Goal: Answer question/provide support: Answer question/provide support

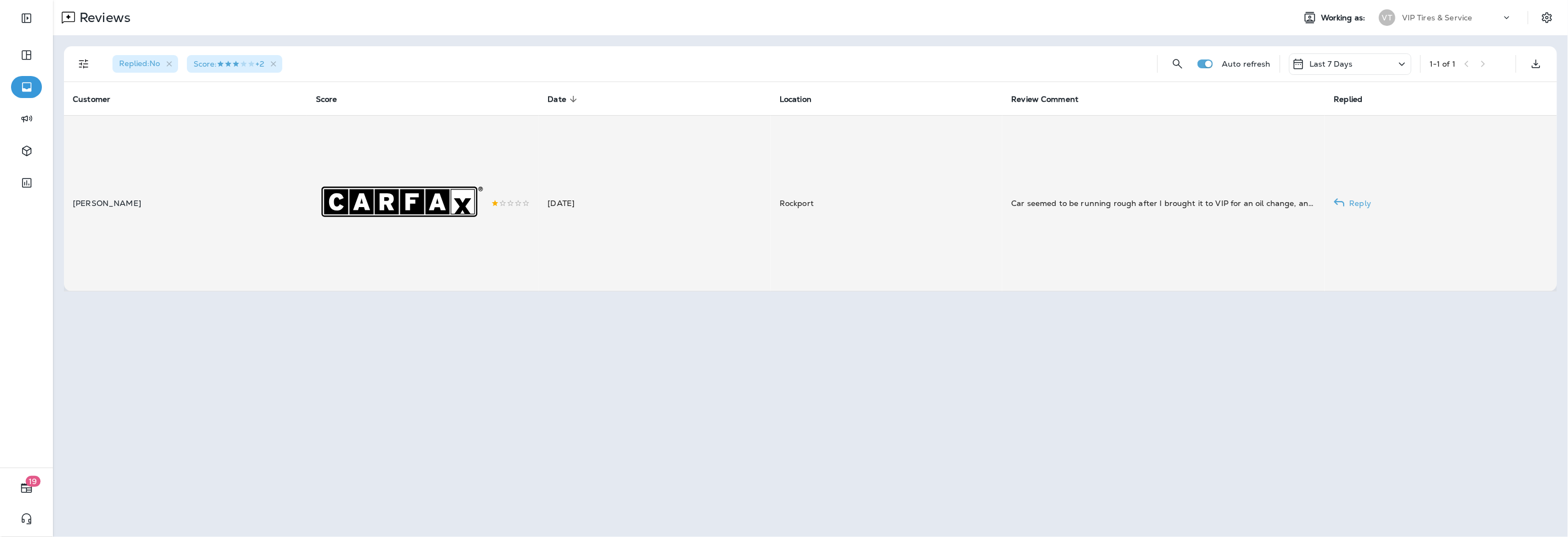
click at [735, 212] on td "[DATE]" at bounding box center [654, 203] width 232 height 176
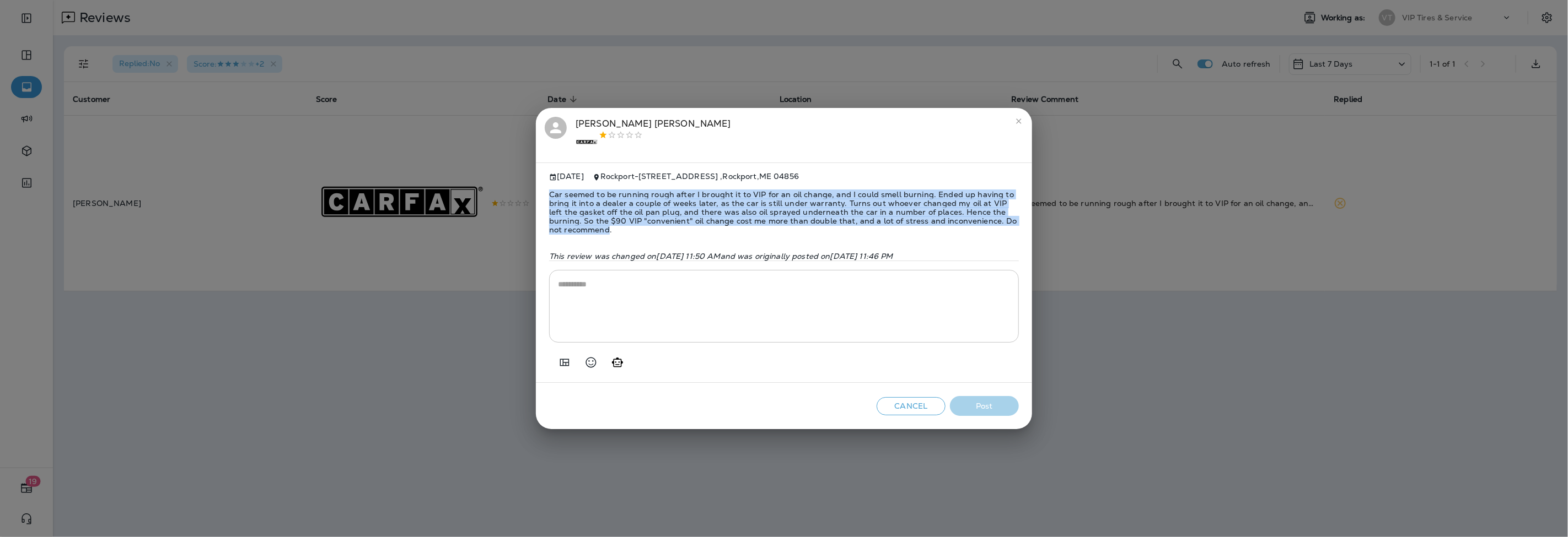
drag, startPoint x: 594, startPoint y: 224, endPoint x: 537, endPoint y: 189, distance: 66.9
click at [537, 189] on div "[DATE] Rockport - [STREET_ADDRESS] Car seemed to be running rough after I broug…" at bounding box center [783, 272] width 496 height 220
copy span "Car seemed to be running rough after I brought it to VIP for an oil change, and…"
click at [561, 364] on icon "Add in a premade template" at bounding box center [564, 362] width 13 height 13
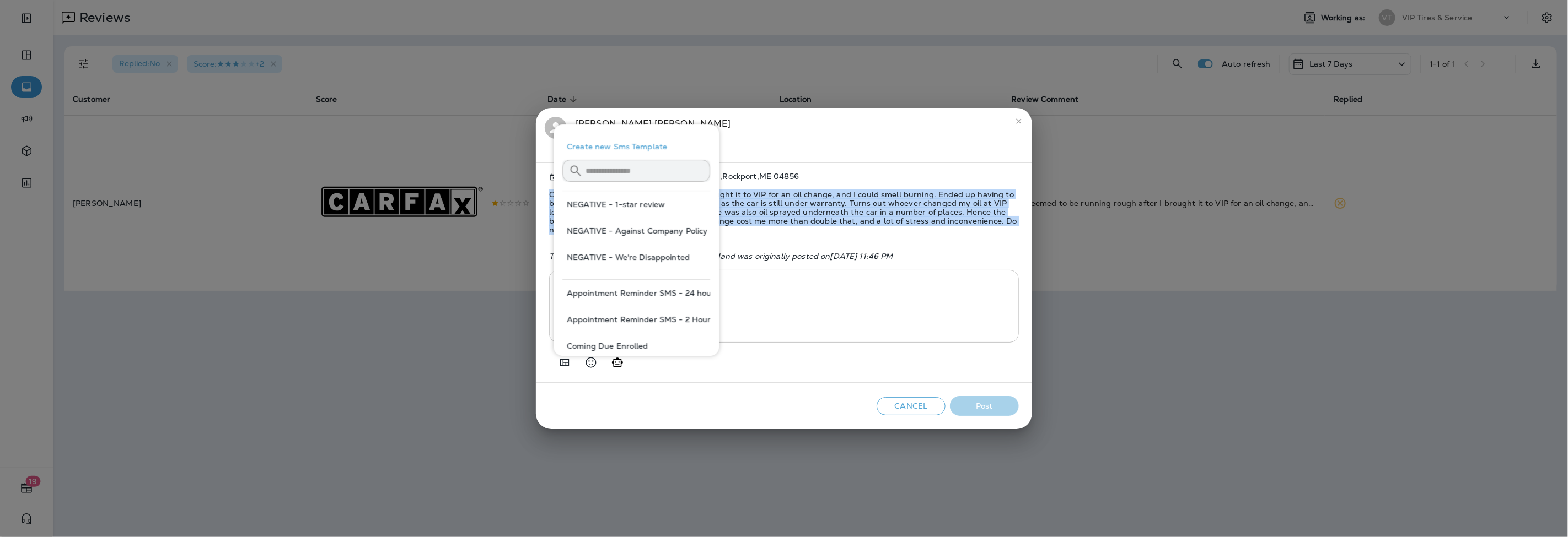
click at [634, 230] on button "NEGATIVE - Against Company Policy" at bounding box center [636, 230] width 148 height 26
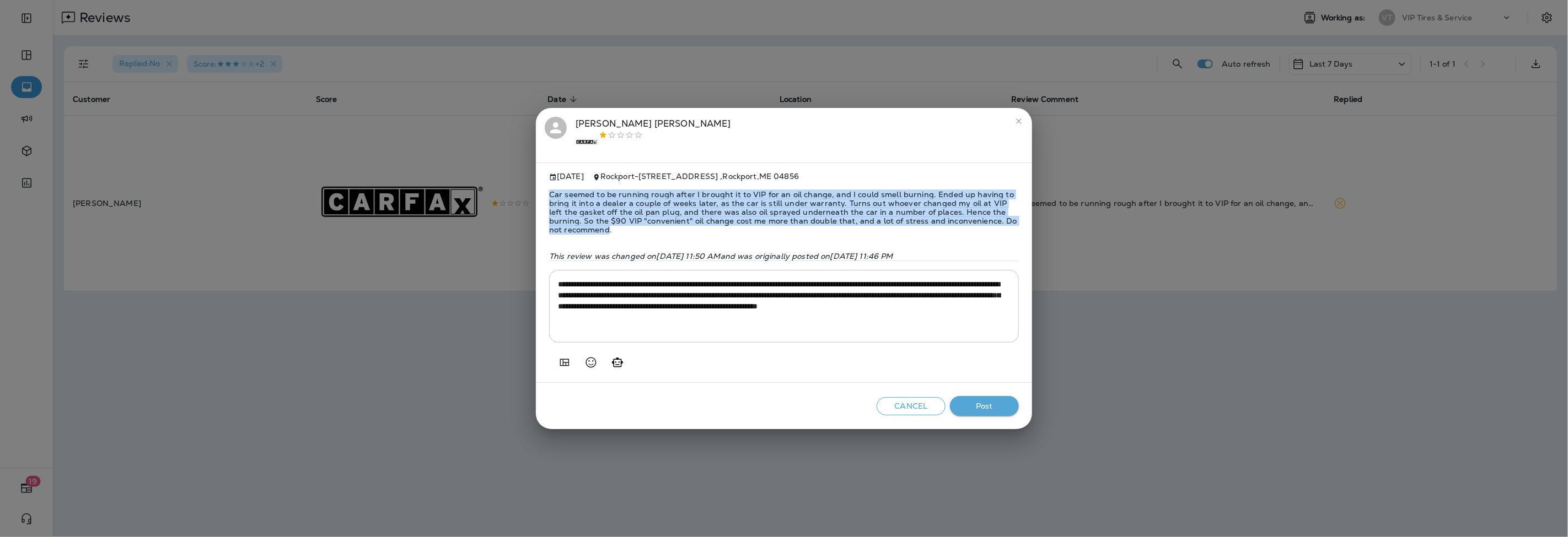
click at [934, 298] on textarea "**********" at bounding box center [784, 306] width 452 height 55
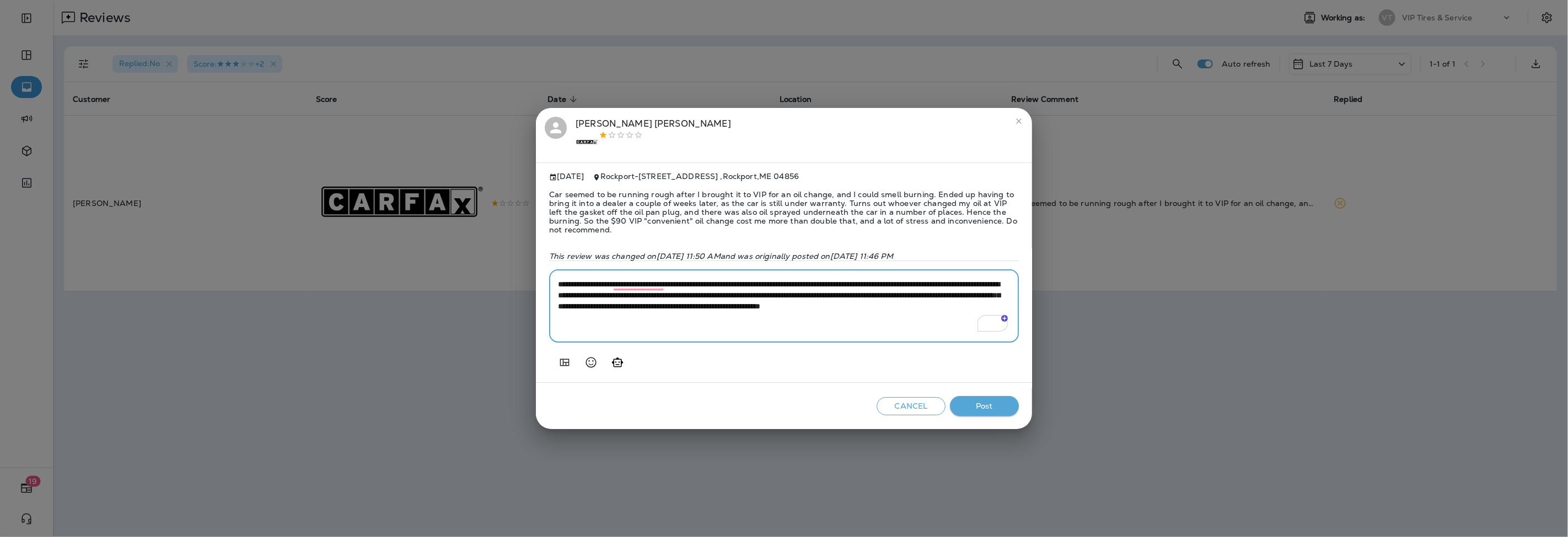
type textarea "**********"
click at [980, 401] on button "Post" at bounding box center [984, 406] width 69 height 21
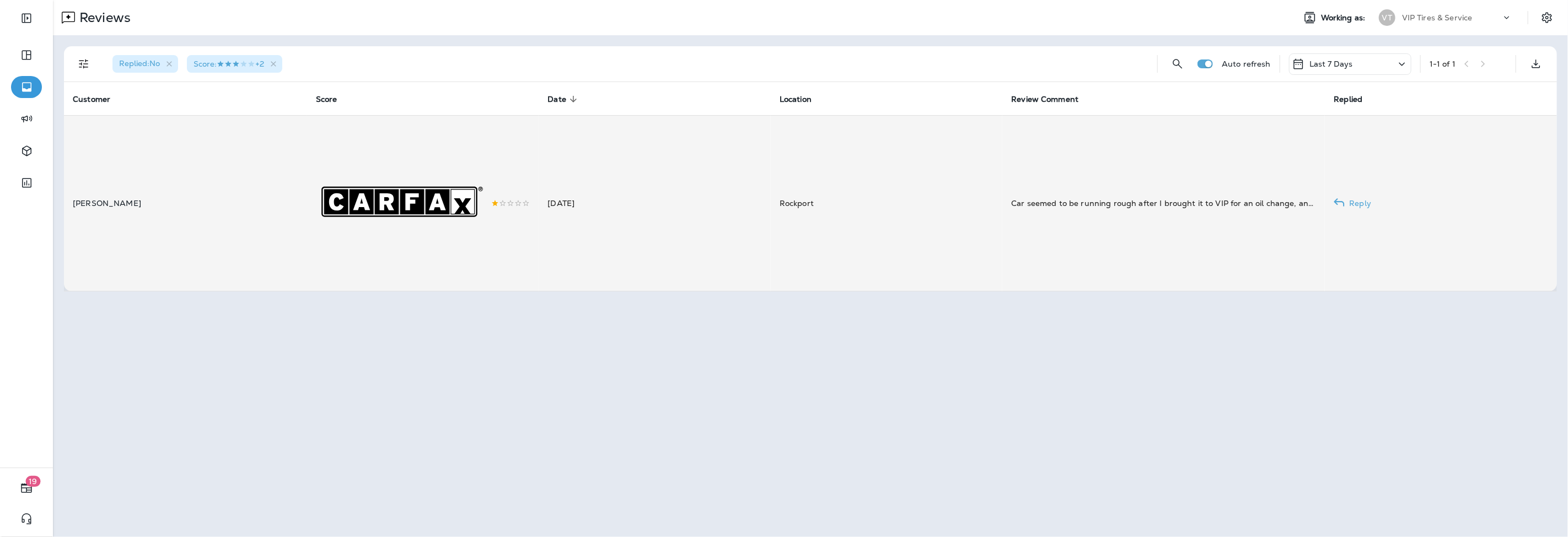
click at [466, 204] on rect at bounding box center [462, 201] width 24 height 25
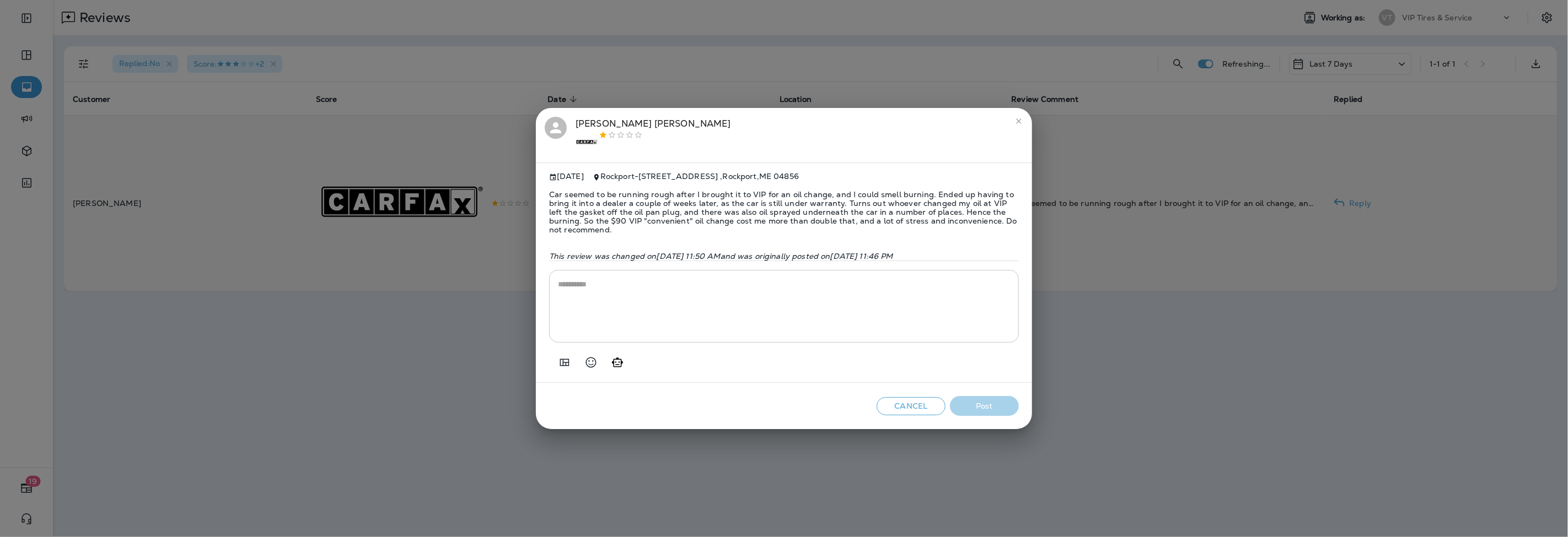
click at [620, 119] on div "[PERSON_NAME] .st0{fill-rule:evenodd;clip-rule:evenodd;fill:#FFFFFF;} .st1{fill…" at bounding box center [653, 135] width 155 height 37
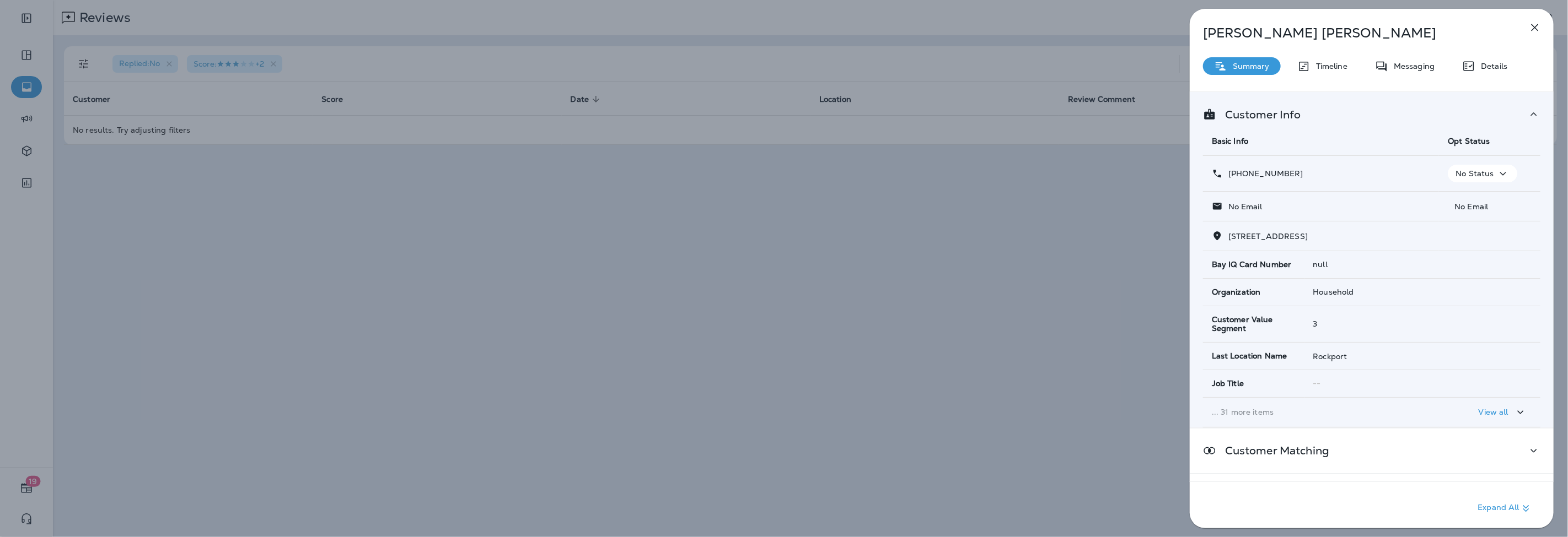
drag, startPoint x: 1316, startPoint y: 177, endPoint x: 1239, endPoint y: 181, distance: 77.1
click at [1239, 181] on td "[PHONE_NUMBER]" at bounding box center [1320, 174] width 236 height 36
copy p "[PHONE_NUMBER]"
click at [1536, 28] on icon "button" at bounding box center [1535, 28] width 13 height 13
